Goal: Navigation & Orientation: Find specific page/section

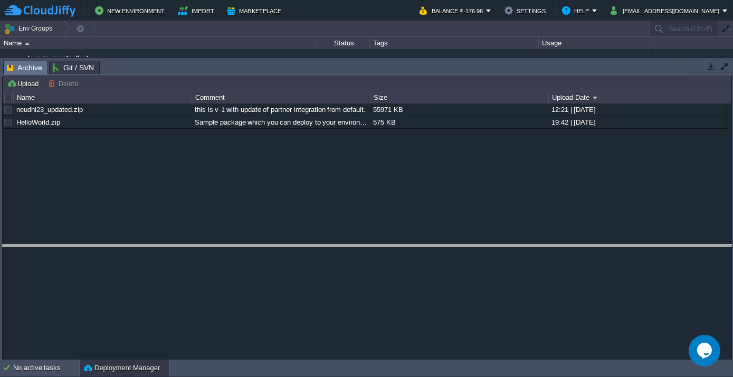
drag, startPoint x: 347, startPoint y: 71, endPoint x: 423, endPoint y: 255, distance: 199.1
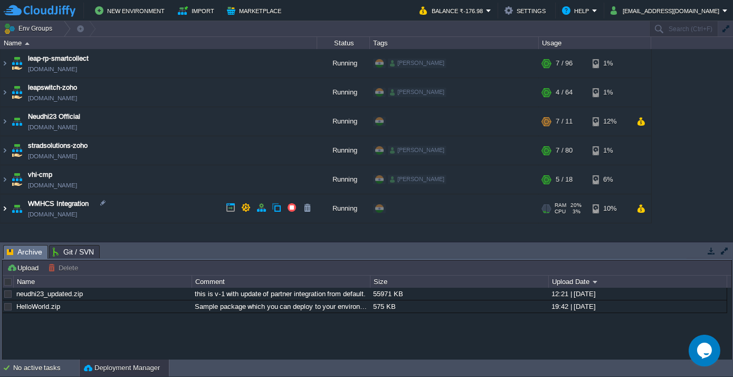
click at [6, 206] on img at bounding box center [5, 208] width 8 height 28
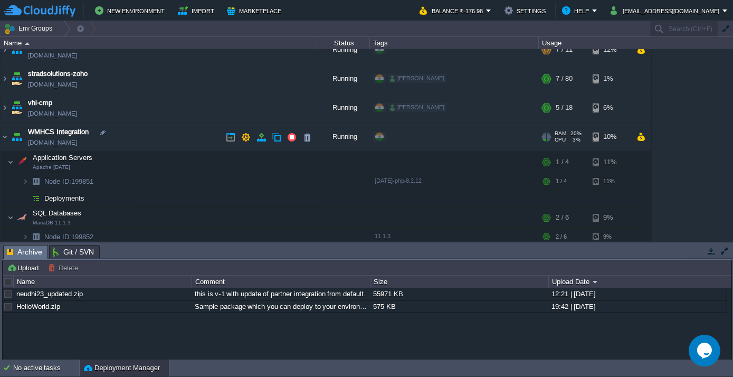
scroll to position [74, 0]
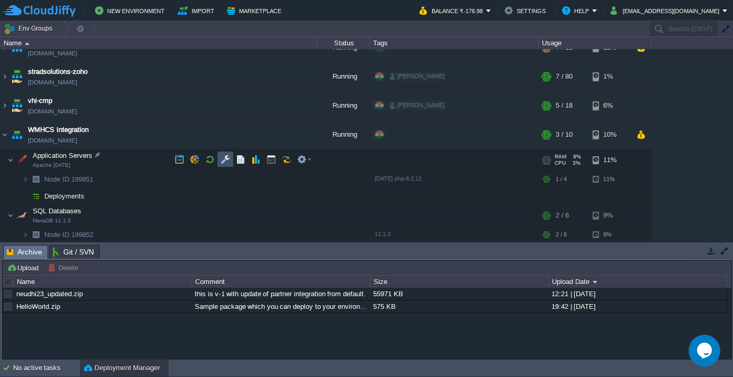
click at [229, 157] on button "button" at bounding box center [224, 159] width 9 height 9
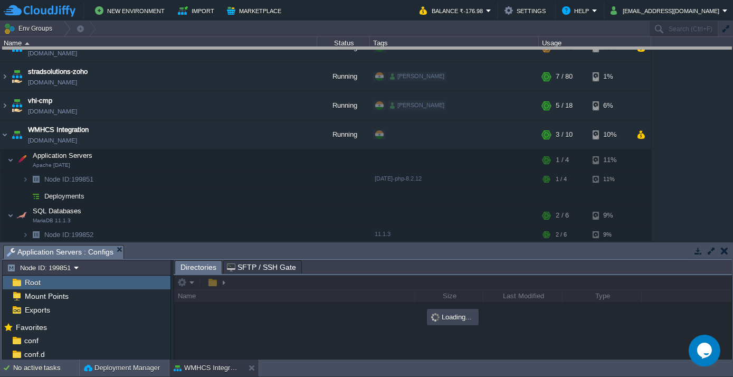
drag, startPoint x: 271, startPoint y: 248, endPoint x: 285, endPoint y: 51, distance: 197.8
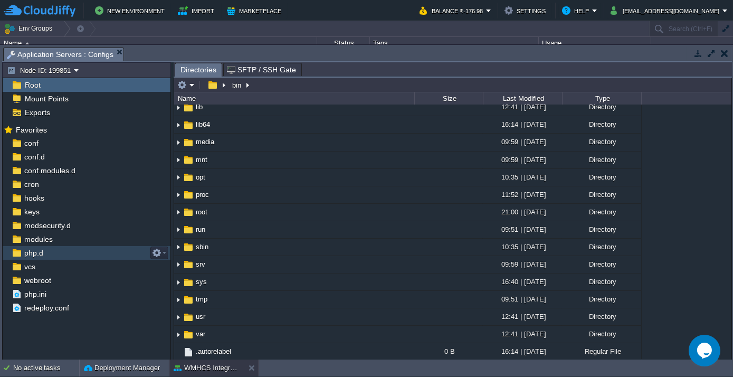
scroll to position [95, 0]
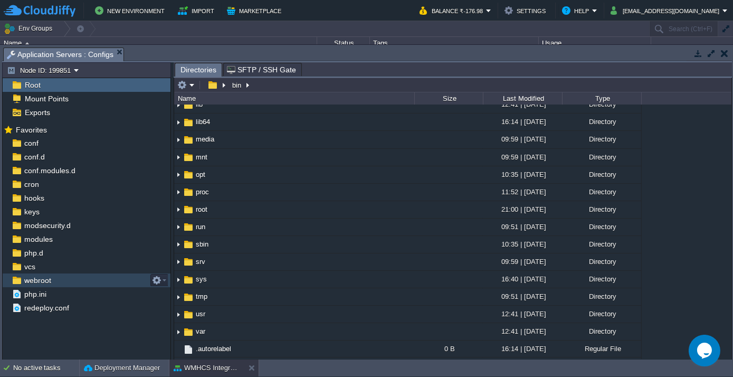
click at [24, 275] on span "webroot" at bounding box center [37, 279] width 31 height 9
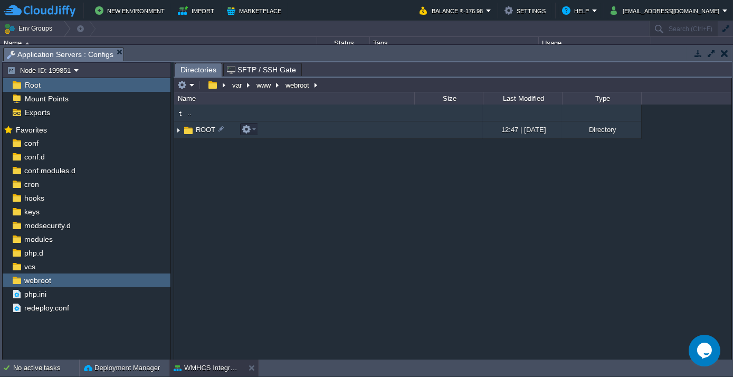
click at [203, 129] on span "ROOT" at bounding box center [205, 129] width 23 height 9
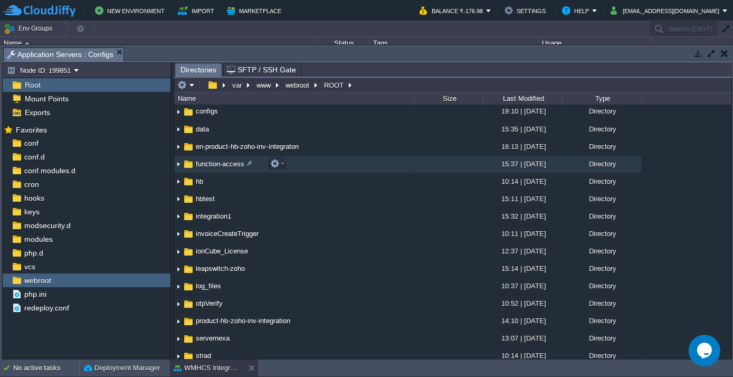
scroll to position [143, 0]
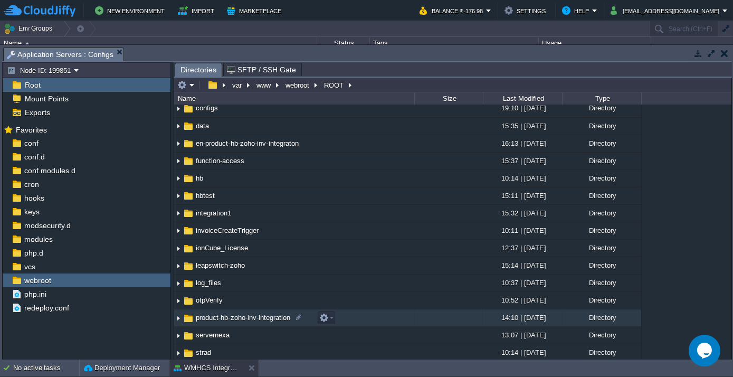
click at [251, 319] on span "product-hb-zoho-inv-integration" at bounding box center [243, 317] width 98 height 9
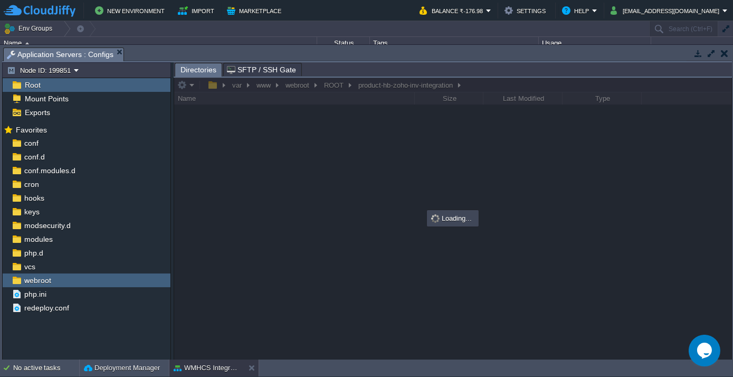
scroll to position [0, 0]
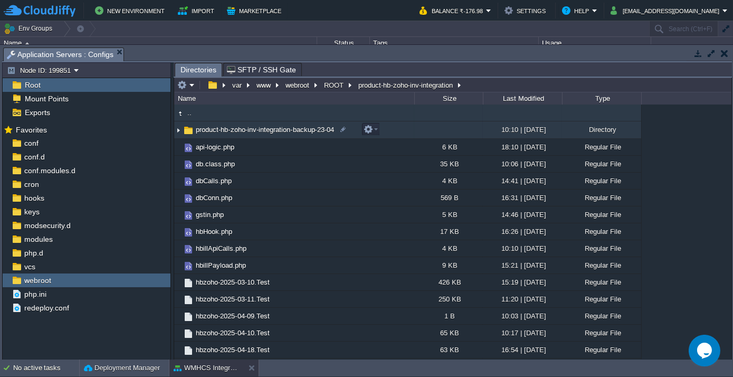
click at [257, 127] on span "product-hb-zoho-inv-integration-backup-23-04" at bounding box center [264, 129] width 141 height 9
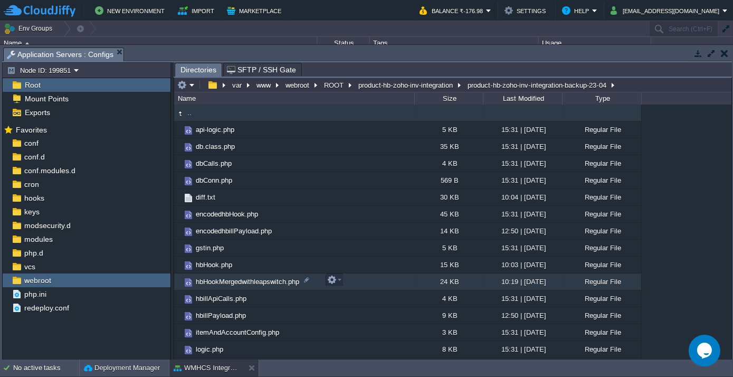
click at [237, 281] on span "hbHookMergedwithleapswitch.php" at bounding box center [247, 281] width 107 height 9
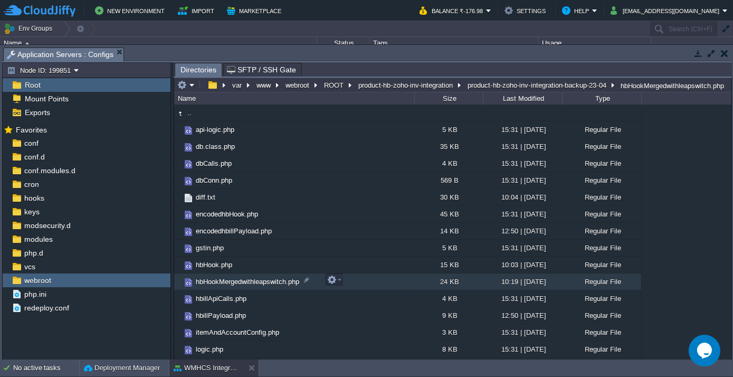
click at [237, 281] on span "hbHookMergedwithleapswitch.php" at bounding box center [247, 281] width 107 height 9
